Goal: Task Accomplishment & Management: Manage account settings

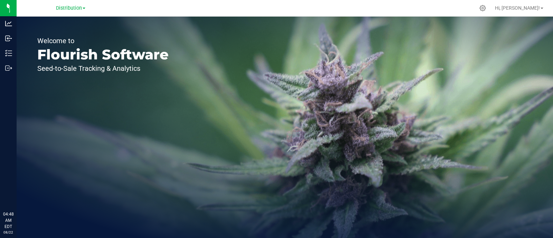
click at [0, 0] on p "Inventory" at bounding box center [0, 0] width 0 height 0
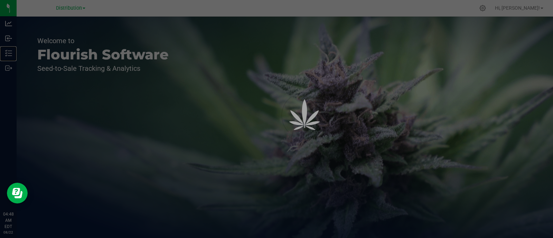
click at [0, 0] on p "Inventory" at bounding box center [0, 0] width 0 height 0
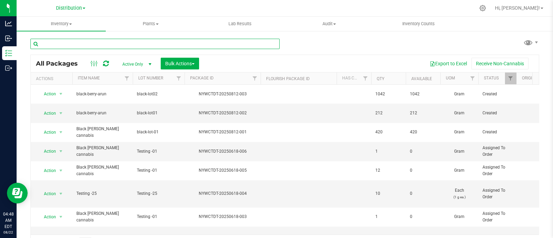
click at [92, 46] on input "text" at bounding box center [154, 44] width 249 height 10
type input "78"
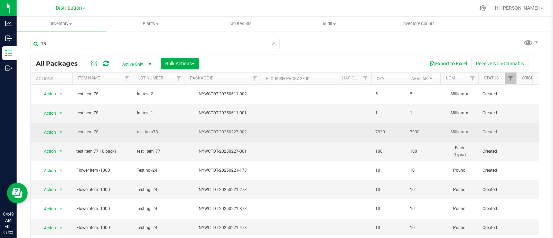
drag, startPoint x: 386, startPoint y: 123, endPoint x: 374, endPoint y: 121, distance: 12.1
click at [374, 123] on td "7930" at bounding box center [388, 132] width 35 height 19
click at [402, 126] on td "7930" at bounding box center [388, 132] width 35 height 19
click at [59, 130] on span "select" at bounding box center [61, 133] width 6 height 6
click at [109, 129] on span "test item 78" at bounding box center [102, 132] width 52 height 7
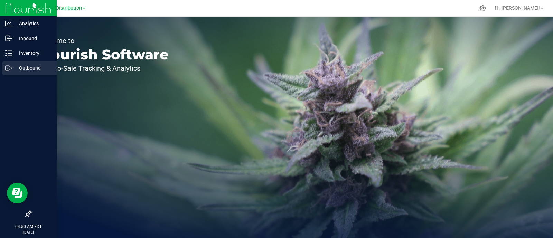
click at [32, 61] on div "Outbound" at bounding box center [29, 68] width 55 height 14
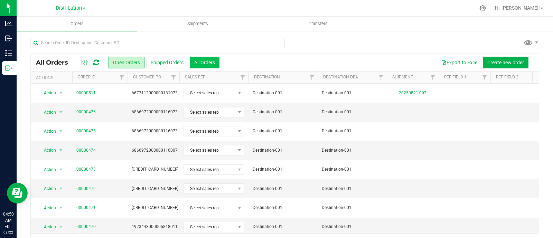
click at [215, 58] on button "All Orders" at bounding box center [205, 63] width 30 height 12
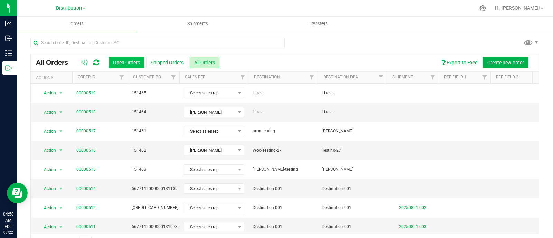
click at [121, 64] on button "Open Orders" at bounding box center [126, 63] width 36 height 12
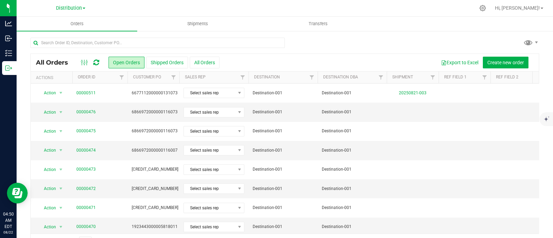
click at [75, 91] on td "00000511" at bounding box center [99, 93] width 55 height 19
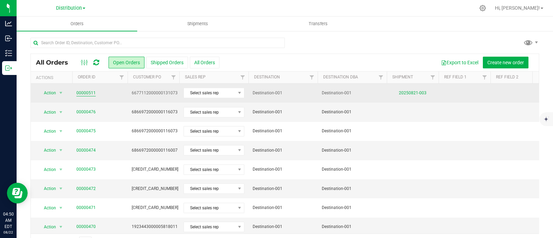
click at [89, 91] on link "00000511" at bounding box center [85, 93] width 19 height 7
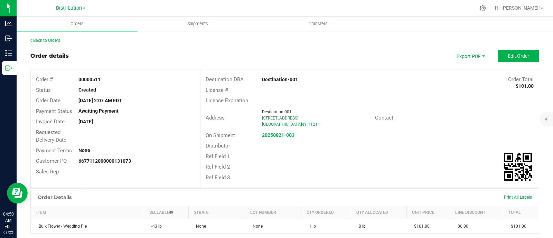
scroll to position [56, 0]
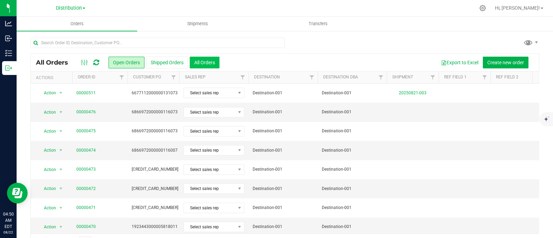
click at [202, 66] on button "All Orders" at bounding box center [205, 63] width 30 height 12
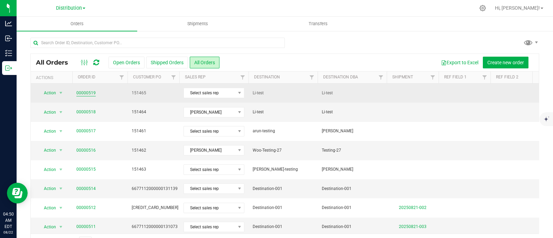
click at [85, 90] on link "00000519" at bounding box center [85, 93] width 19 height 7
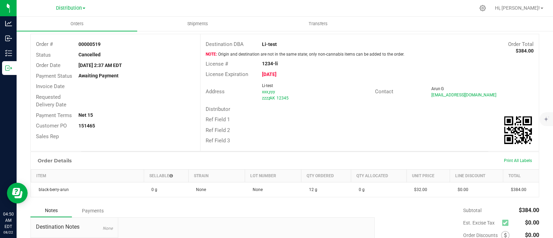
scroll to position [24, 0]
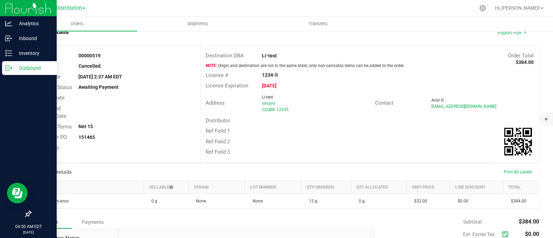
click at [16, 71] on p "Outbound" at bounding box center [32, 68] width 41 height 8
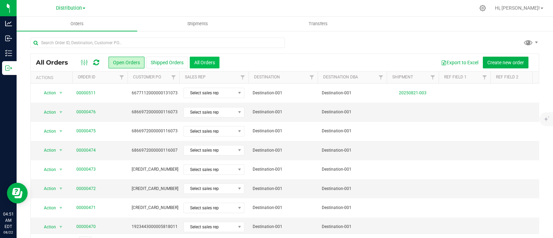
click at [197, 58] on button "All Orders" at bounding box center [205, 63] width 30 height 12
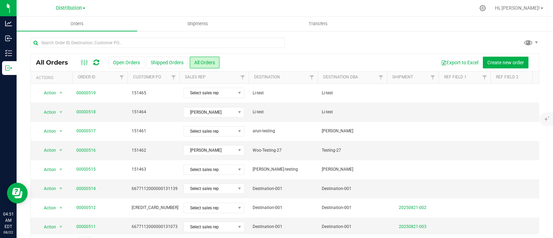
click at [100, 64] on div at bounding box center [89, 62] width 23 height 8
click at [99, 64] on div at bounding box center [89, 62] width 23 height 8
click at [95, 64] on icon at bounding box center [96, 62] width 6 height 7
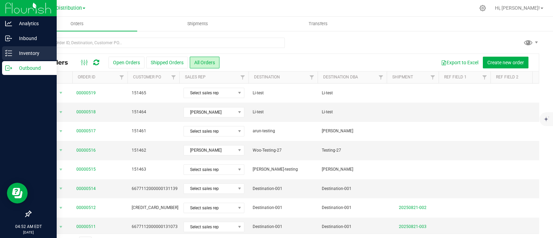
click at [13, 52] on p "Inventory" at bounding box center [32, 53] width 41 height 8
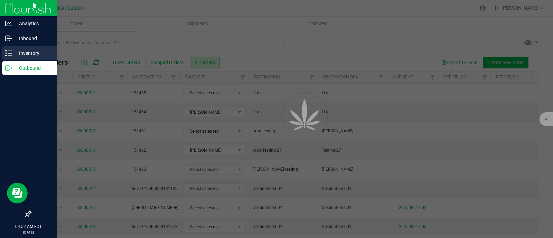
click at [13, 52] on p "Inventory" at bounding box center [32, 53] width 41 height 8
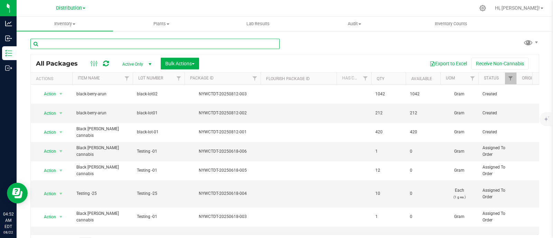
click at [135, 41] on input "text" at bounding box center [154, 44] width 249 height 10
type input "78"
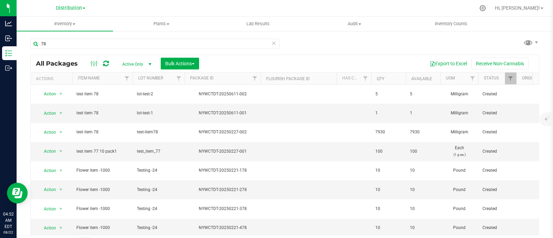
click at [107, 63] on icon at bounding box center [106, 63] width 6 height 7
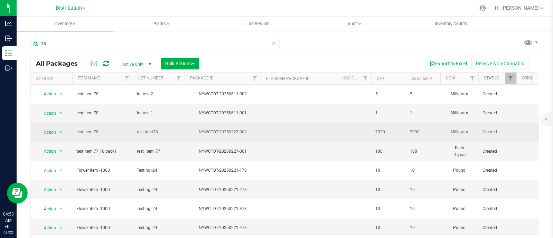
drag, startPoint x: 372, startPoint y: 122, endPoint x: 392, endPoint y: 124, distance: 20.1
click at [392, 124] on td "7930" at bounding box center [388, 132] width 35 height 19
click at [392, 129] on span "7930" at bounding box center [388, 132] width 26 height 7
drag, startPoint x: 392, startPoint y: 124, endPoint x: 356, endPoint y: 123, distance: 36.3
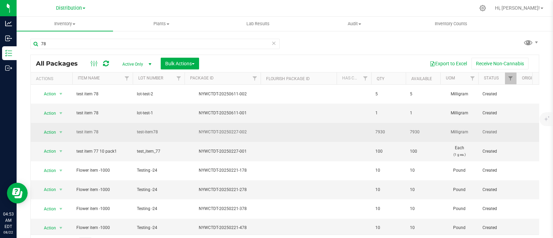
click at [356, 123] on td at bounding box center [353, 132] width 35 height 19
click at [61, 130] on span "select" at bounding box center [61, 133] width 6 height 6
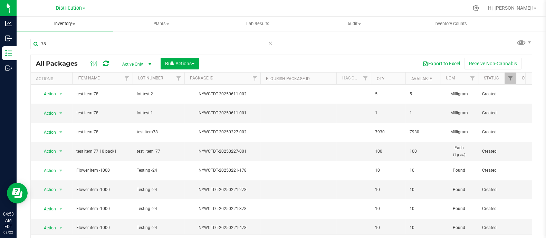
click at [69, 21] on span "Inventory" at bounding box center [65, 24] width 96 height 6
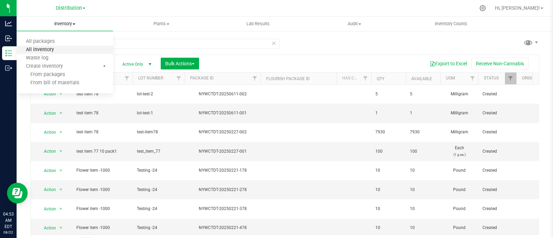
click at [47, 49] on span "All inventory" at bounding box center [40, 50] width 47 height 6
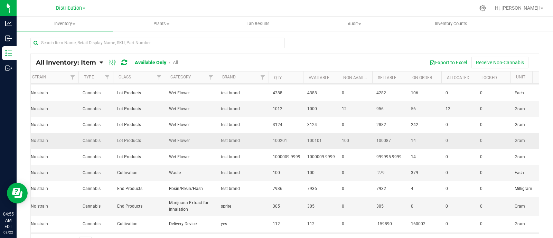
click at [259, 133] on td "test brand" at bounding box center [243, 141] width 52 height 16
click at [124, 63] on icon at bounding box center [124, 62] width 6 height 7
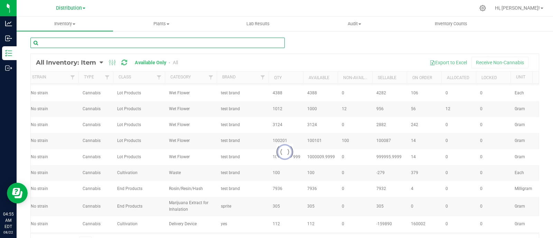
click at [136, 44] on input "text" at bounding box center [157, 43] width 254 height 10
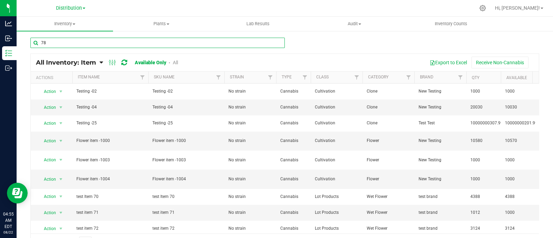
type input "78"
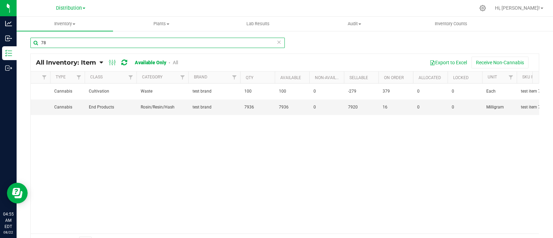
scroll to position [0, 226]
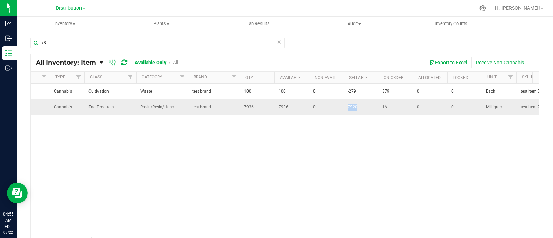
drag, startPoint x: 360, startPoint y: 106, endPoint x: 343, endPoint y: 106, distance: 16.9
click at [343, 106] on tr "Action Action Global inventory View packages test item 78 test item 78 No strai…" at bounding box center [532, 107] width 1454 height 16
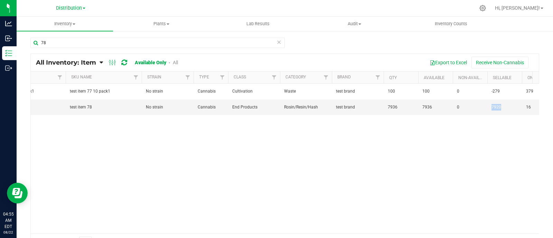
scroll to position [0, 82]
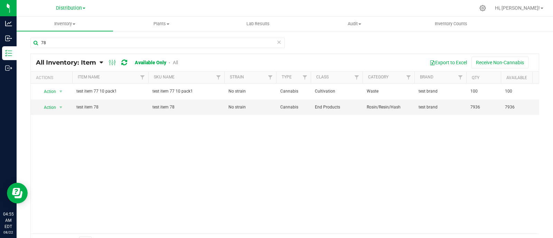
click at [136, 144] on div "Action Action Global inventory View packages test item 77 10 pack1 test item 77…" at bounding box center [285, 159] width 508 height 150
click at [61, 107] on span "select" at bounding box center [61, 108] width 6 height 6
click at [114, 147] on div "Action Action Global inventory View packages test item 77 10 pack1 test item 77…" at bounding box center [285, 159] width 508 height 150
click at [74, 23] on span at bounding box center [74, 23] width 3 height 1
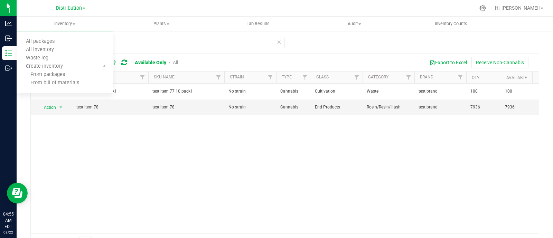
click at [147, 172] on div "Action Action Global inventory View packages test item 77 10 pack1 test item 77…" at bounding box center [285, 159] width 508 height 150
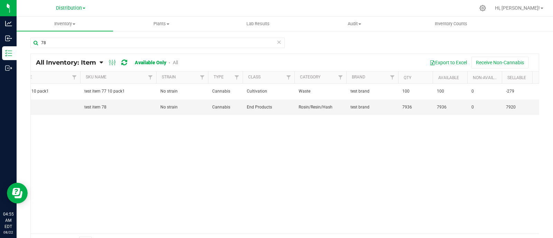
drag, startPoint x: 147, startPoint y: 172, endPoint x: 221, endPoint y: 162, distance: 74.3
click at [221, 162] on div "Action Action Global inventory View packages test item 77 10 pack1 test item 77…" at bounding box center [285, 159] width 508 height 150
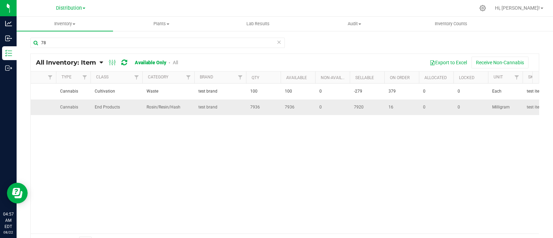
scroll to position [0, 0]
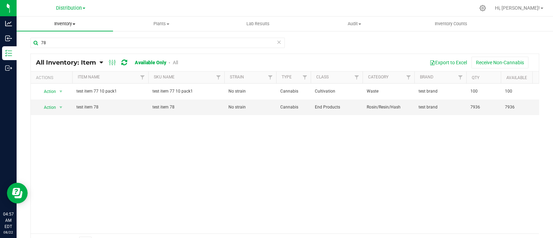
click at [59, 25] on span "Inventory" at bounding box center [65, 24] width 96 height 6
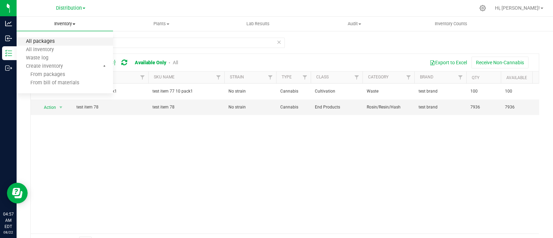
click at [51, 41] on span "All packages" at bounding box center [40, 42] width 47 height 6
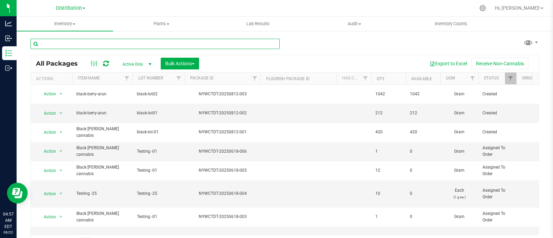
click at [130, 43] on input "text" at bounding box center [154, 44] width 249 height 10
type input "78"
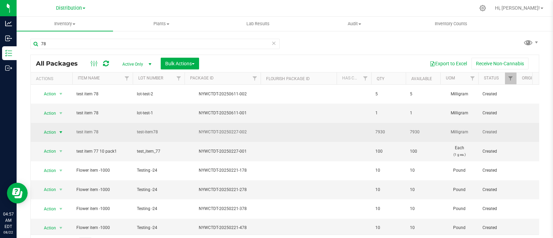
click at [58, 130] on span "select" at bounding box center [61, 133] width 6 height 6
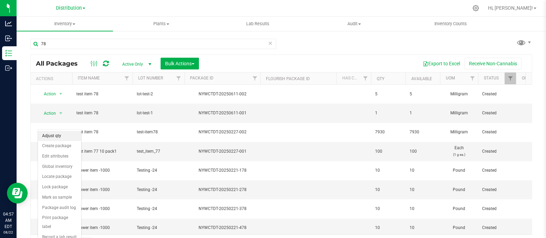
click at [58, 136] on li "Adjust qty" at bounding box center [59, 136] width 43 height 10
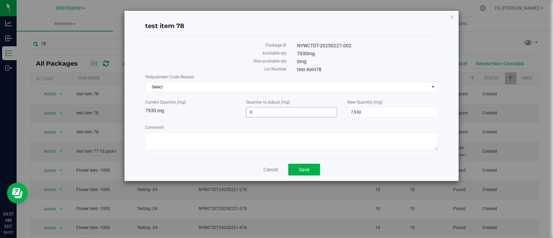
click at [287, 111] on span "0 0" at bounding box center [291, 112] width 90 height 10
type input "1"
type input "7,931"
click at [292, 88] on span "Select" at bounding box center [286, 87] width 283 height 10
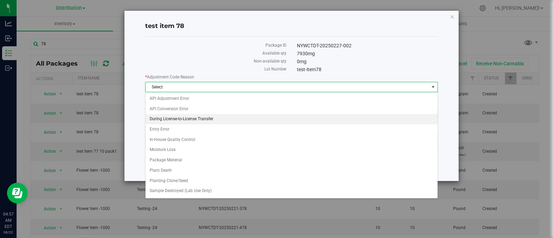
click at [256, 122] on li "During License-to-License Transfer" at bounding box center [291, 119] width 292 height 10
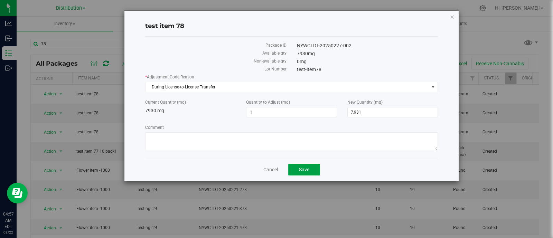
click at [309, 170] on button "Save" at bounding box center [304, 170] width 32 height 12
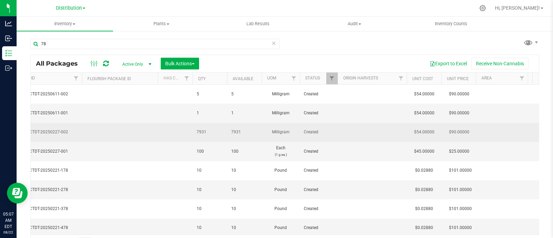
scroll to position [0, 178]
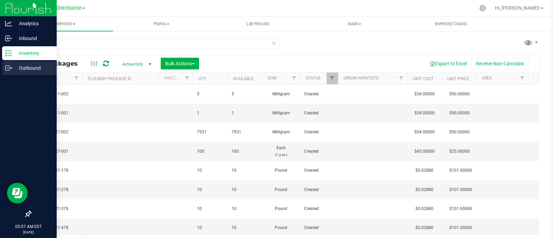
click at [9, 64] on div "Outbound" at bounding box center [29, 68] width 55 height 14
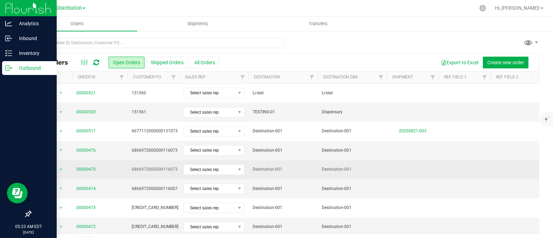
click at [276, 168] on span "Destination-001" at bounding box center [282, 169] width 61 height 7
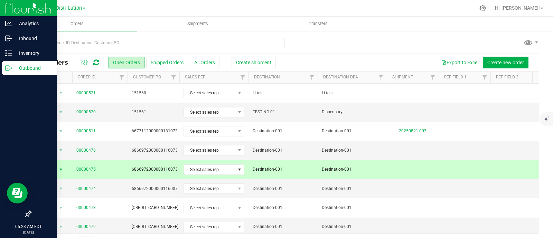
click at [271, 168] on span "Destination-001" at bounding box center [282, 169] width 61 height 7
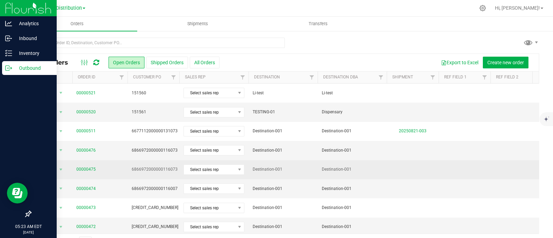
click at [271, 168] on span "Destination-001" at bounding box center [282, 169] width 61 height 7
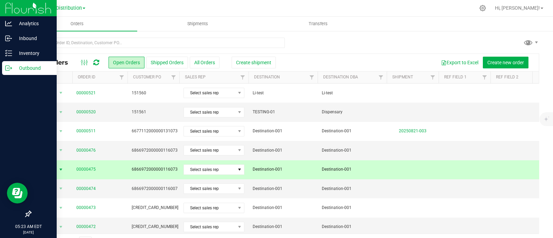
drag, startPoint x: 281, startPoint y: 168, endPoint x: 252, endPoint y: 169, distance: 29.4
click at [252, 169] on span "Destination-001" at bounding box center [282, 169] width 61 height 7
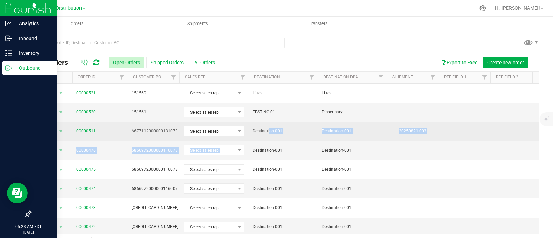
drag, startPoint x: 252, startPoint y: 151, endPoint x: 250, endPoint y: 124, distance: 27.4
click at [249, 131] on td "Destination-001" at bounding box center [282, 131] width 69 height 19
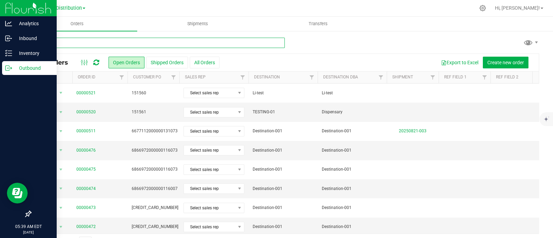
click at [94, 44] on input "text" at bounding box center [157, 43] width 254 height 10
paste input "00000520"
type input "00000520"
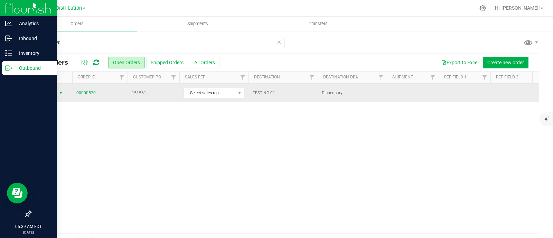
click at [59, 92] on span "select" at bounding box center [61, 93] width 6 height 6
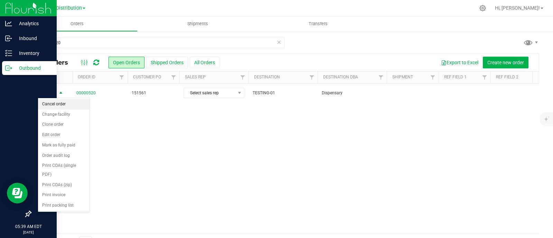
click at [53, 102] on li "Cancel order" at bounding box center [63, 104] width 51 height 10
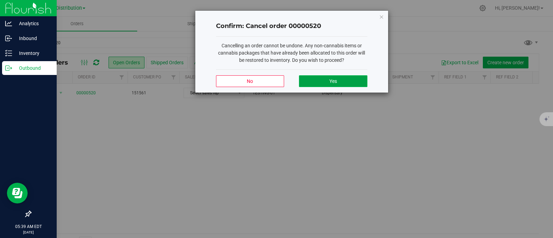
click at [323, 78] on button "Yes" at bounding box center [333, 81] width 68 height 12
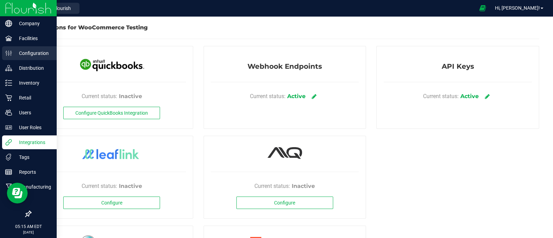
click at [25, 59] on div "Configuration" at bounding box center [29, 53] width 55 height 14
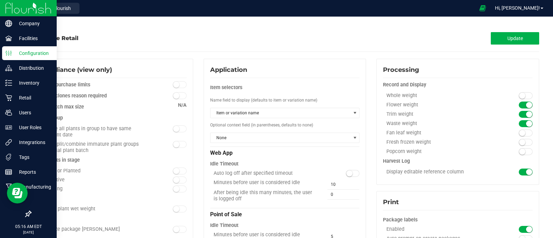
click at [30, 49] on p "Configuration" at bounding box center [32, 53] width 41 height 8
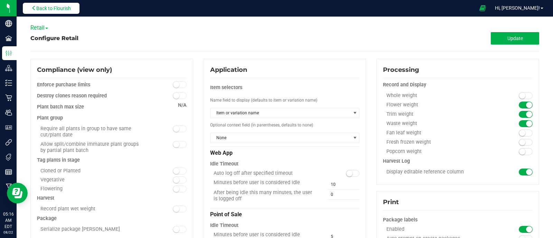
click at [64, 6] on span "Back to Flourish" at bounding box center [53, 9] width 35 height 6
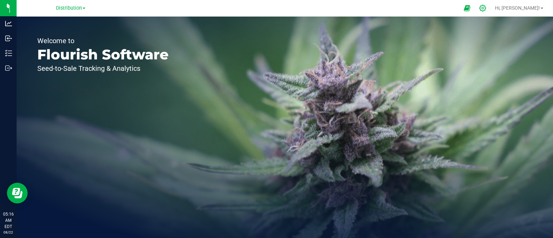
click at [491, 2] on div at bounding box center [482, 8] width 17 height 15
click at [486, 10] on icon at bounding box center [482, 8] width 7 height 7
